Goal: Information Seeking & Learning: Check status

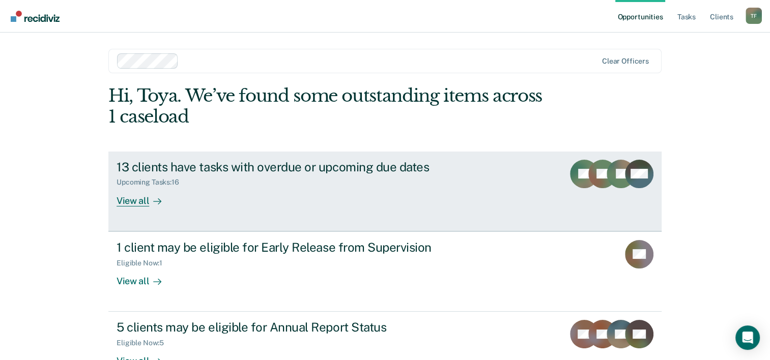
scroll to position [31, 0]
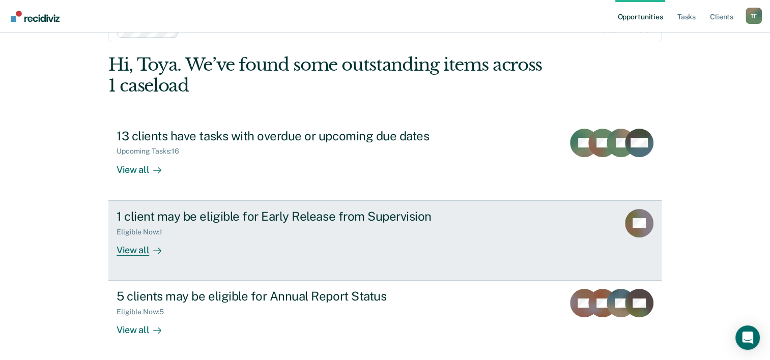
click at [154, 251] on icon at bounding box center [157, 251] width 8 height 8
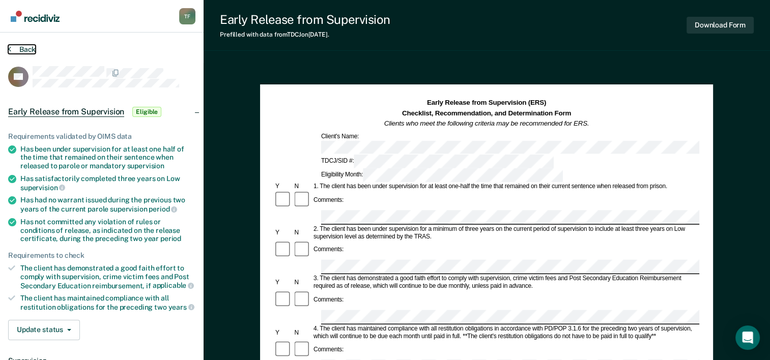
click at [12, 49] on button "Back" at bounding box center [21, 49] width 27 height 9
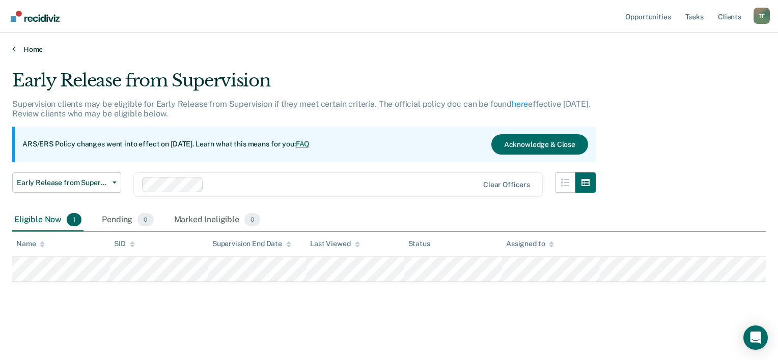
click at [13, 50] on icon at bounding box center [13, 49] width 3 height 8
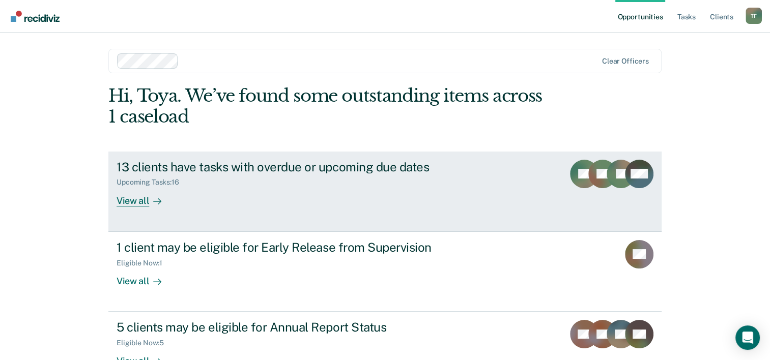
click at [153, 200] on icon at bounding box center [157, 201] width 8 height 8
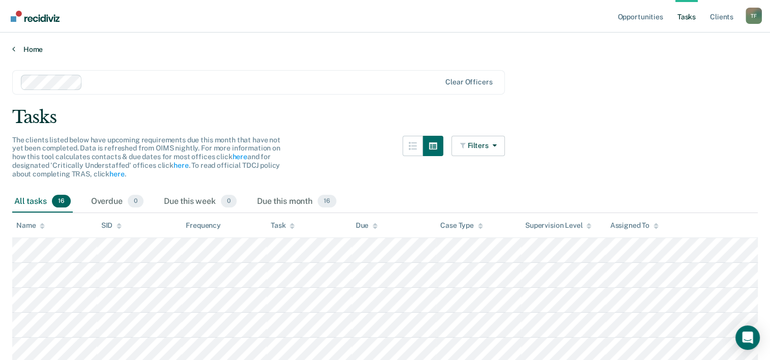
click at [16, 51] on link "Home" at bounding box center [384, 49] width 745 height 9
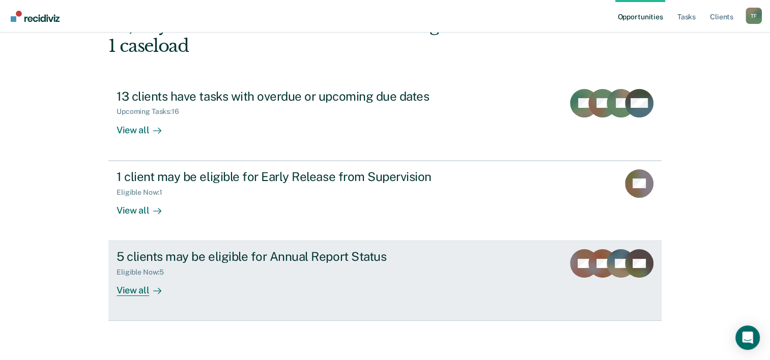
scroll to position [72, 0]
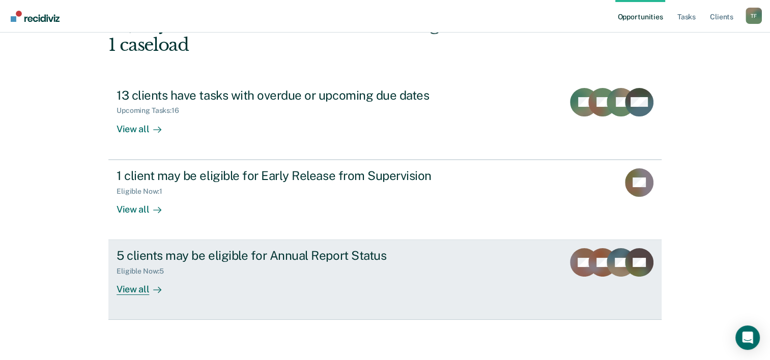
click at [158, 286] on div "View all" at bounding box center [145, 286] width 57 height 20
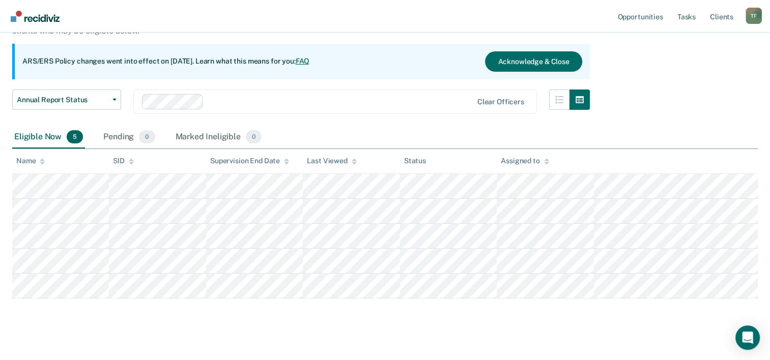
scroll to position [94, 0]
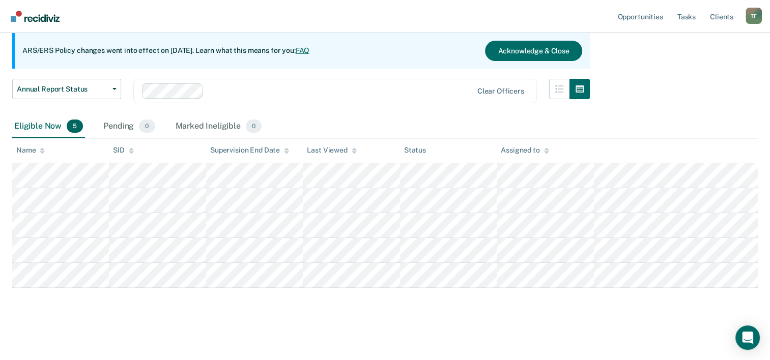
scroll to position [72, 0]
